Goal: Task Accomplishment & Management: Use online tool/utility

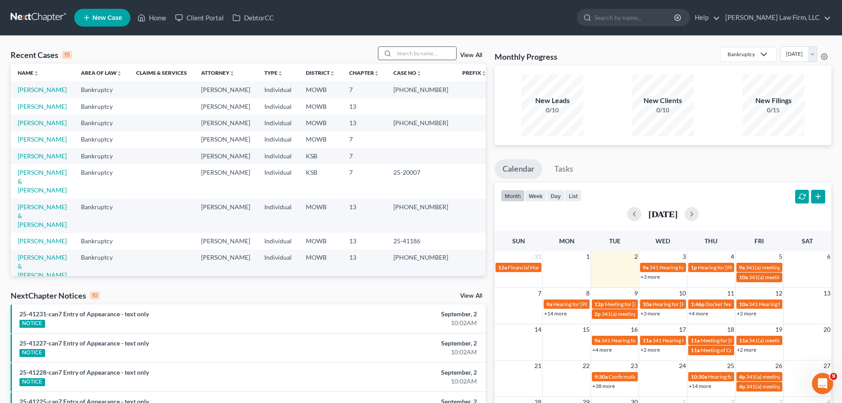
click at [440, 53] on input "search" at bounding box center [425, 53] width 62 height 13
type input "[PERSON_NAME]"
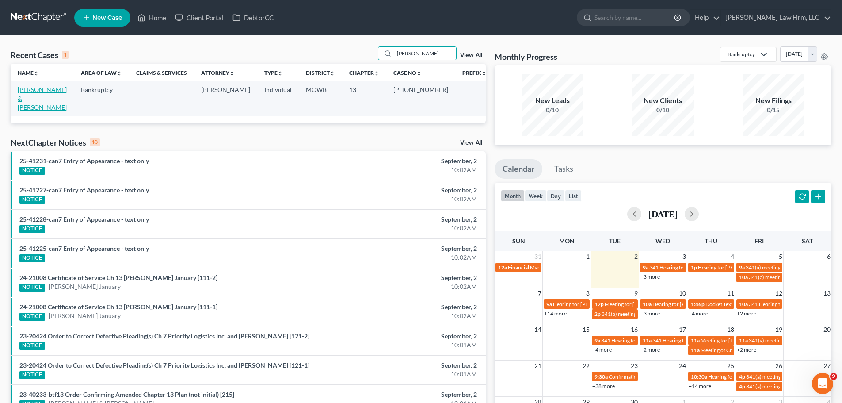
click at [66, 86] on link "[PERSON_NAME] & [PERSON_NAME]" at bounding box center [42, 98] width 49 height 25
select select "6"
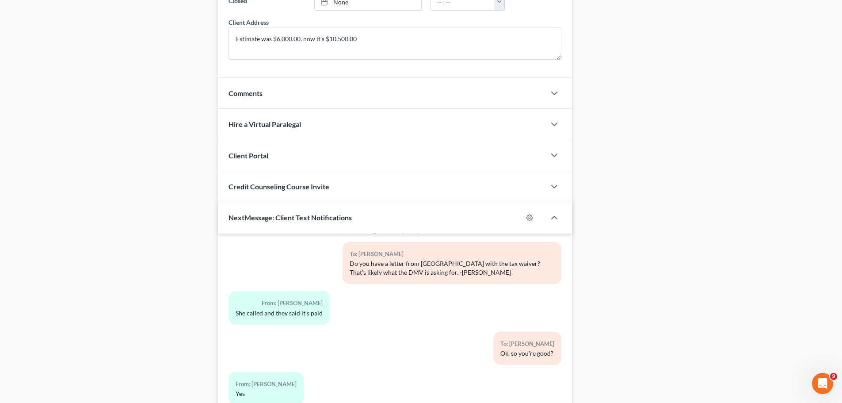
scroll to position [823, 0]
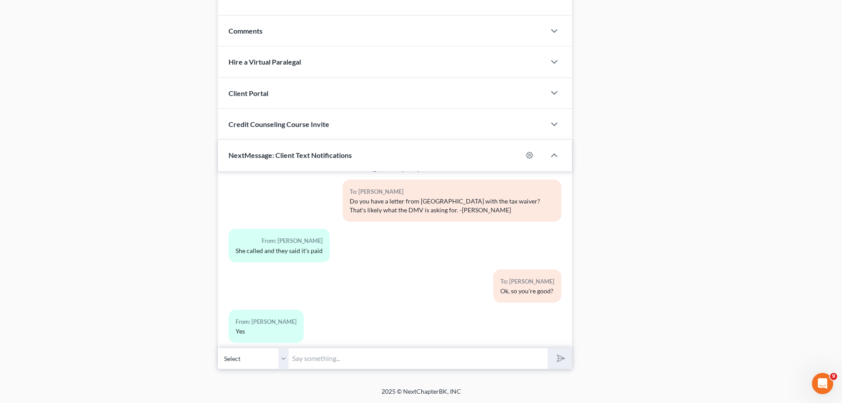
drag, startPoint x: 305, startPoint y: 358, endPoint x: 301, endPoint y: 360, distance: 4.6
click at [305, 358] on input "text" at bounding box center [418, 359] width 259 height 22
type input "Good morning, [PERSON_NAME],"
click at [288, 363] on select "Select [PHONE_NUMBER] - [PERSON_NAME] [PHONE_NUMBER] - [PERSON_NAME]" at bounding box center [253, 359] width 71 height 22
select select "1"
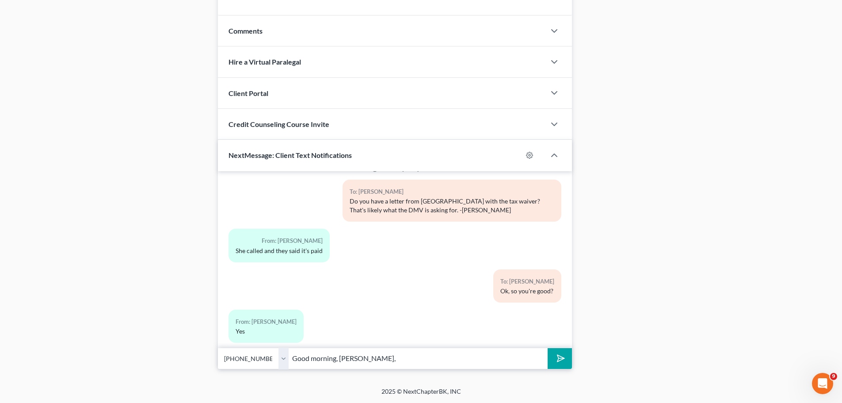
click at [218, 348] on select "Select [PHONE_NUMBER] - [PERSON_NAME] [PHONE_NUMBER] - [PERSON_NAME]" at bounding box center [253, 359] width 71 height 22
click at [386, 362] on input "Good morning, [PERSON_NAME]," at bounding box center [418, 359] width 259 height 22
type input "Good morning, [PERSON_NAME], I hope everything is going smoothly for you and yo…"
click at [548, 348] on button "submit" at bounding box center [560, 358] width 24 height 21
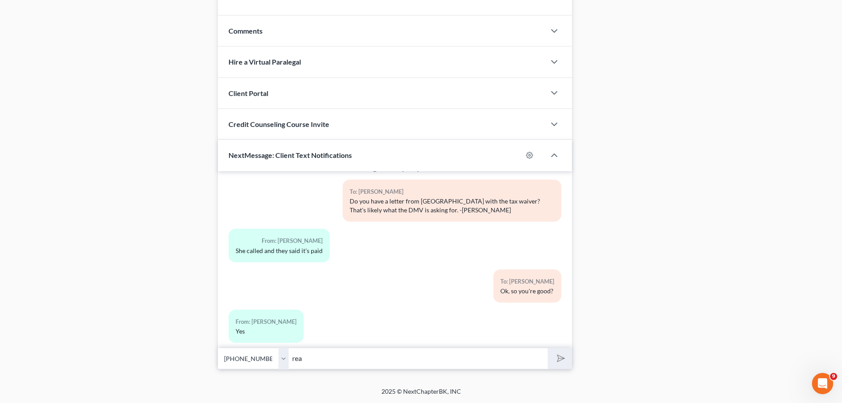
scroll to position [6588, 0]
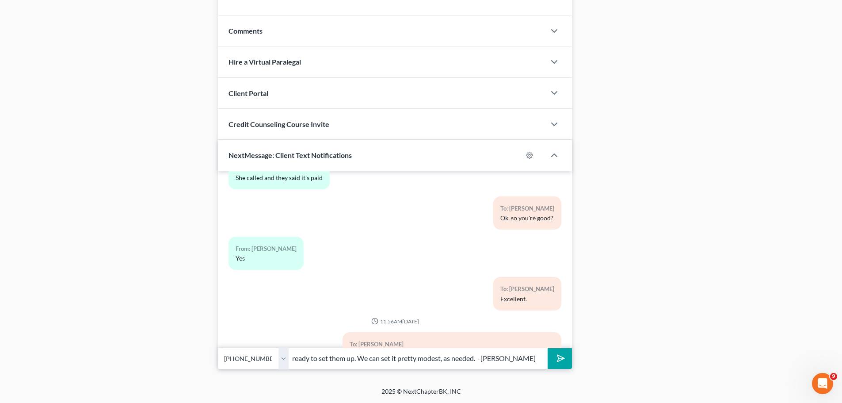
type input "ready to set them up. We can set it pretty modest, as needed. -[PERSON_NAME]"
click at [548, 348] on button "submit" at bounding box center [560, 358] width 24 height 21
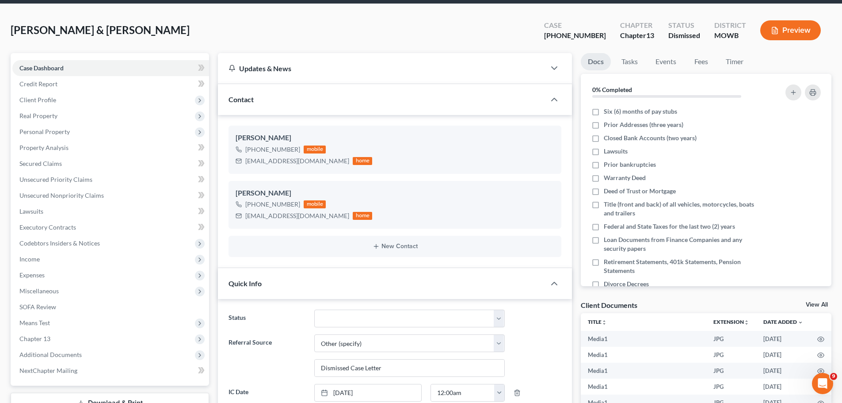
scroll to position [0, 0]
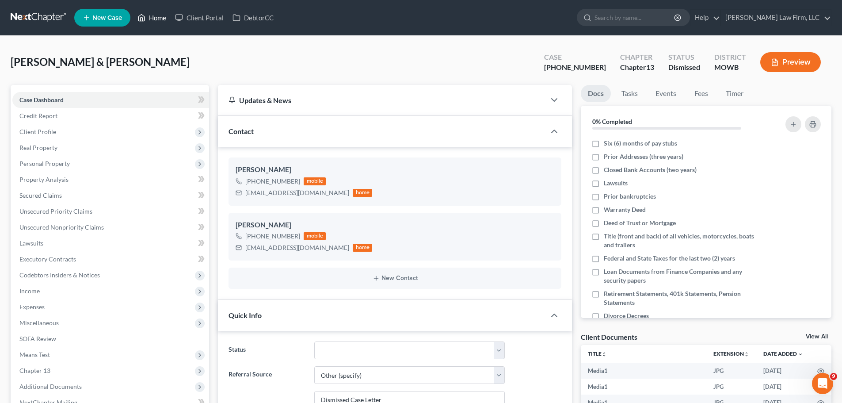
click at [153, 21] on link "Home" at bounding box center [152, 18] width 38 height 16
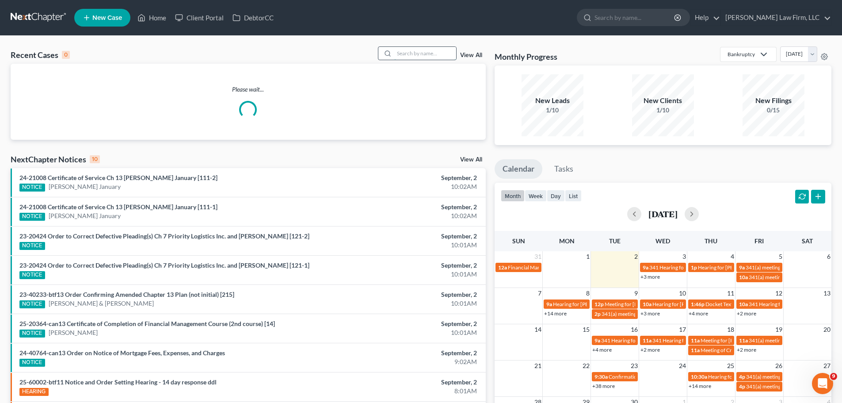
click at [414, 54] on input "search" at bounding box center [425, 53] width 62 height 13
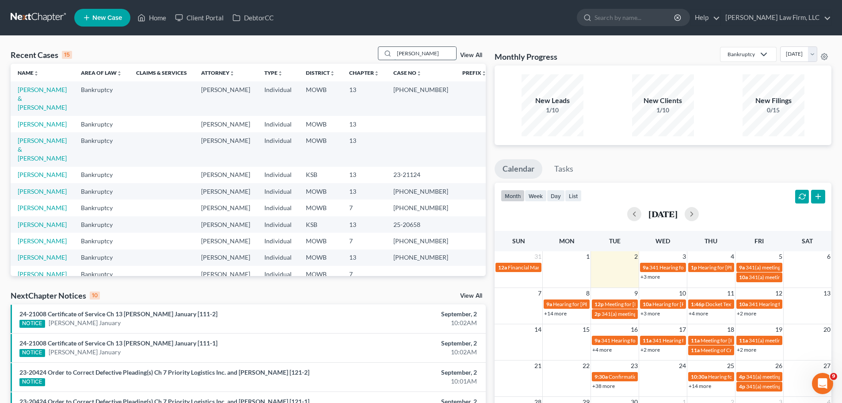
type input "[PERSON_NAME]"
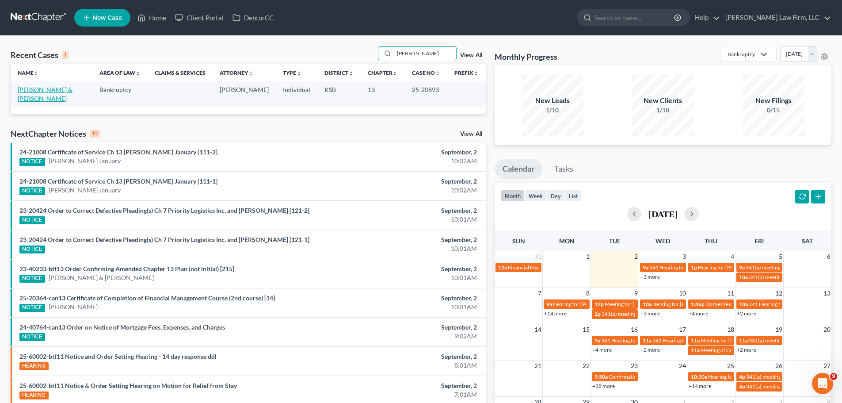
click at [44, 93] on link "[PERSON_NAME] & [PERSON_NAME]" at bounding box center [45, 94] width 55 height 16
select select "4"
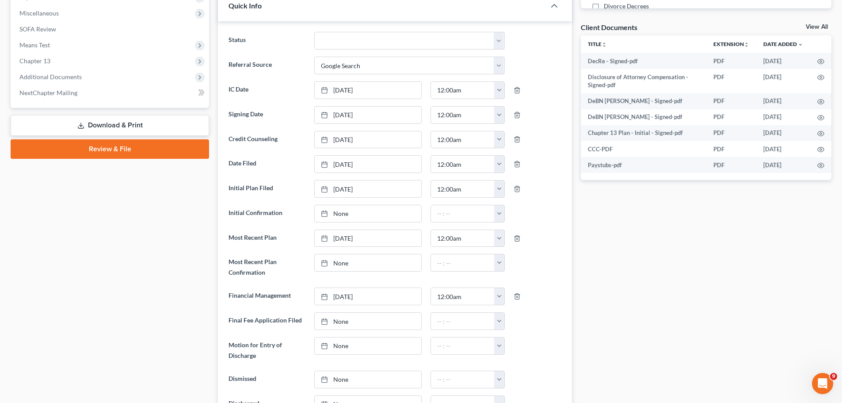
scroll to position [2724, 0]
click at [62, 72] on span "Additional Documents" at bounding box center [110, 77] width 197 height 16
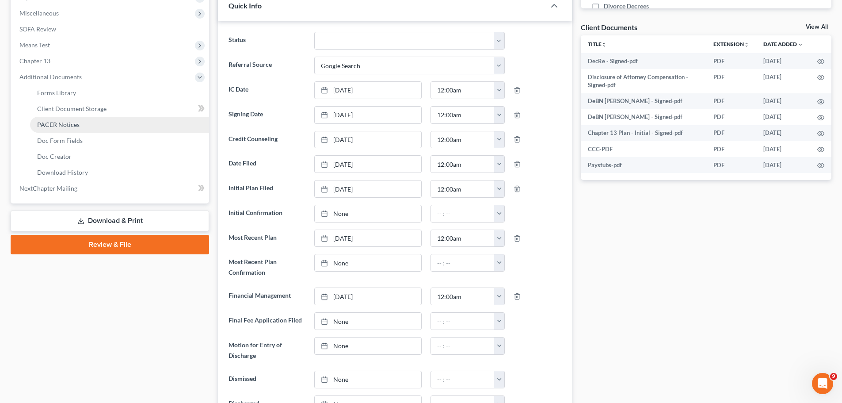
click at [91, 122] on link "PACER Notices" at bounding box center [119, 125] width 179 height 16
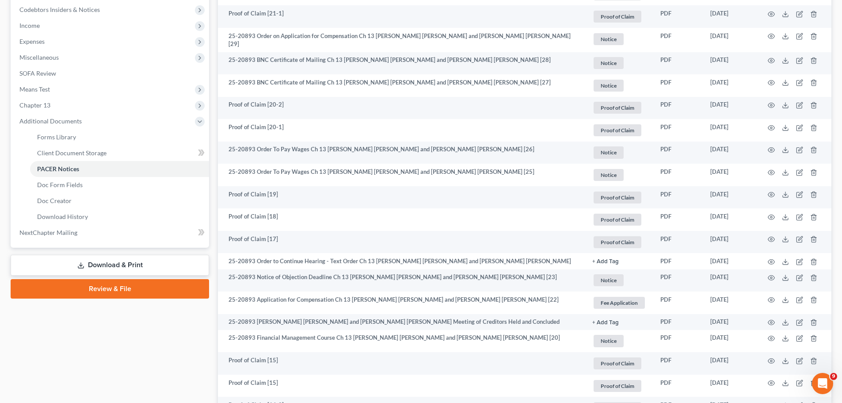
scroll to position [310, 0]
